Goal: Task Accomplishment & Management: Use online tool/utility

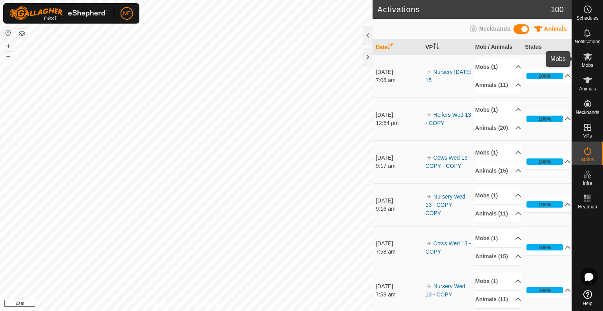
click at [585, 65] on span "Mobs" at bounding box center [587, 65] width 11 height 5
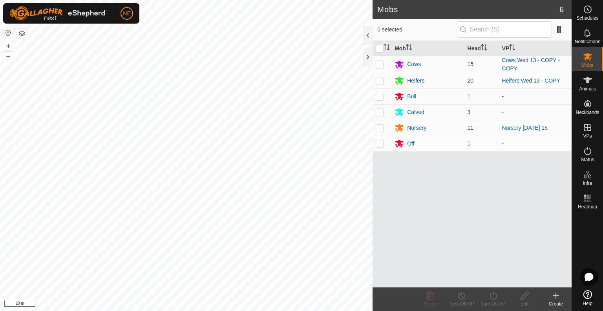
click at [380, 65] on p-checkbox at bounding box center [380, 64] width 8 height 6
checkbox input "true"
click at [493, 297] on icon at bounding box center [493, 295] width 10 height 9
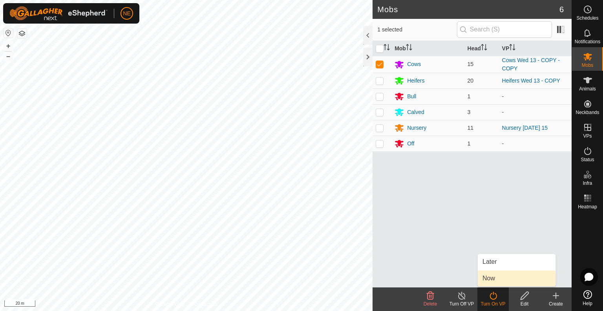
click at [502, 278] on link "Now" at bounding box center [517, 278] width 78 height 16
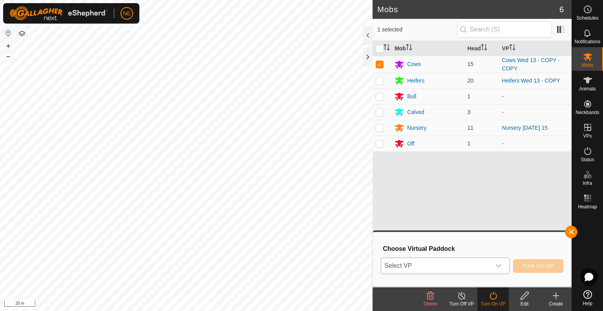
click at [498, 267] on icon "dropdown trigger" at bounding box center [499, 265] width 6 height 6
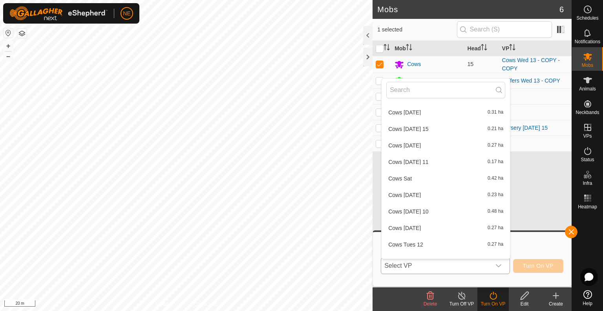
scroll to position [27, 0]
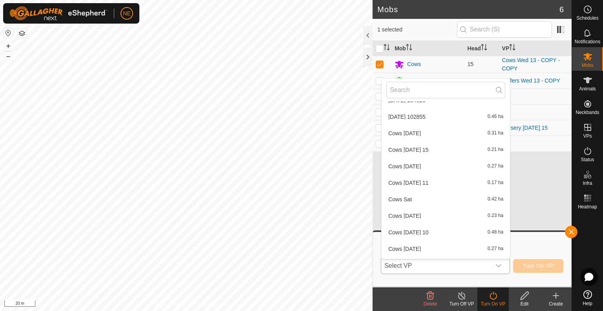
click at [413, 148] on li "Cows [DATE] 15 0.21 ha" at bounding box center [446, 150] width 128 height 16
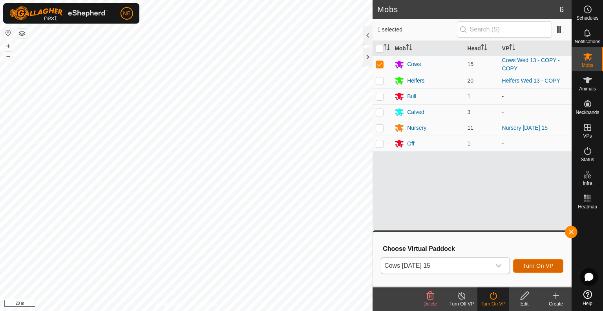
click at [528, 265] on span "Turn On VP" at bounding box center [538, 265] width 31 height 6
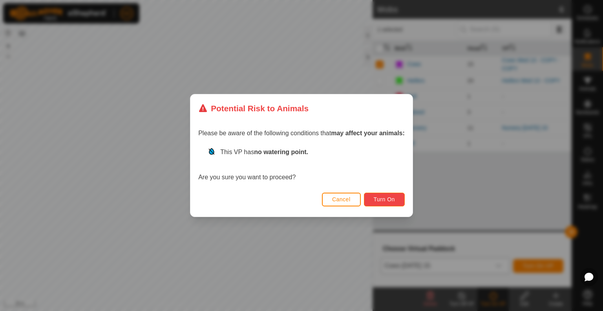
click at [394, 200] on span "Turn On" at bounding box center [384, 199] width 21 height 6
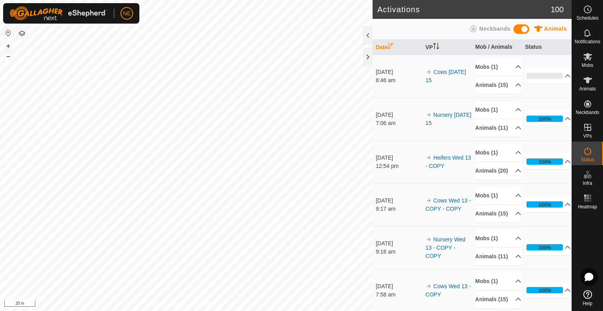
click at [310, 310] on html "NE Schedules Notifications Mobs Animals Neckbands VPs Status Infra Heatmap Help…" at bounding box center [301, 155] width 603 height 311
click at [323, 310] on html "NE Schedules Notifications Mobs Animals Neckbands VPs Status Infra Heatmap Help…" at bounding box center [301, 155] width 603 height 311
click at [580, 61] on div "Mobs" at bounding box center [587, 59] width 31 height 24
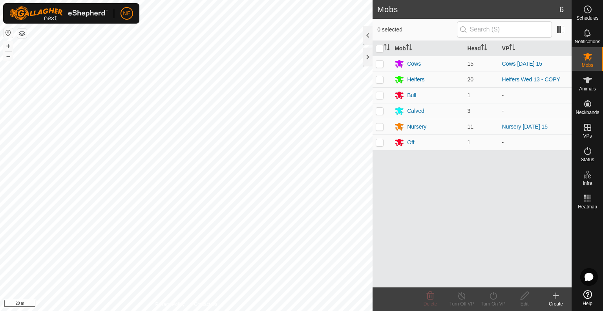
click at [383, 80] on p-checkbox at bounding box center [380, 79] width 8 height 6
checkbox input "true"
click at [496, 303] on div "Turn On VP" at bounding box center [492, 303] width 31 height 7
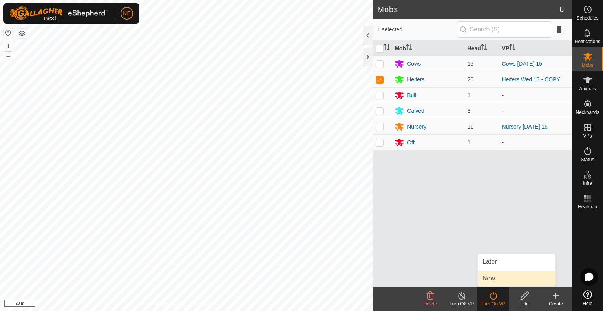
click at [495, 279] on link "Now" at bounding box center [517, 278] width 78 height 16
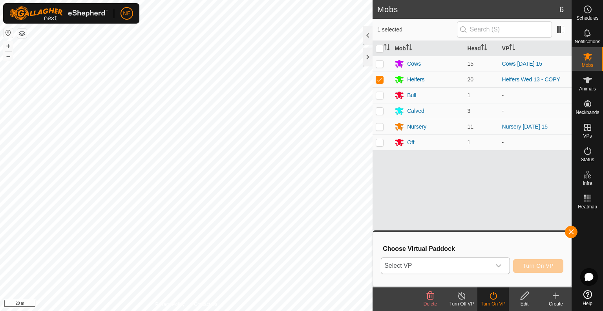
click at [502, 266] on icon "dropdown trigger" at bounding box center [499, 265] width 6 height 6
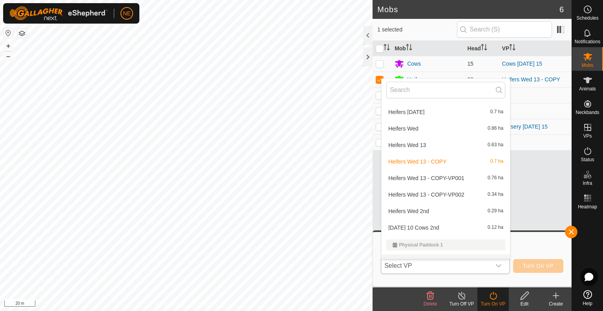
scroll to position [408, 0]
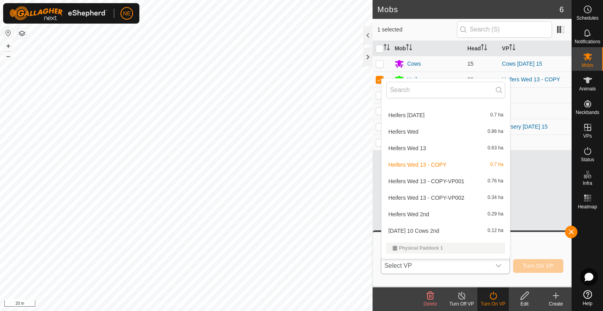
click at [433, 177] on li "Heifers Wed 13 - COPY-VP001 0.76 ha" at bounding box center [446, 181] width 128 height 16
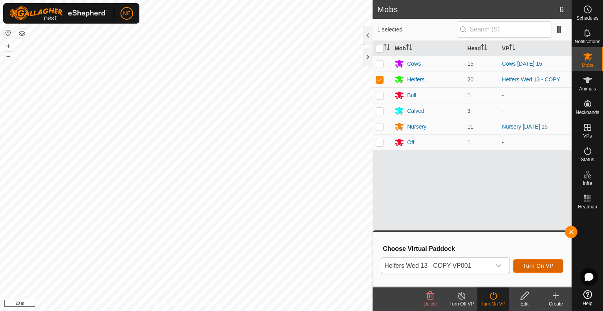
click at [532, 267] on span "Turn On VP" at bounding box center [538, 265] width 31 height 6
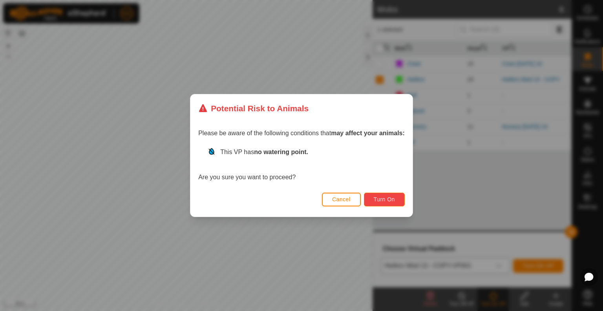
click at [379, 201] on span "Turn On" at bounding box center [384, 199] width 21 height 6
